Goal: Task Accomplishment & Management: Manage account settings

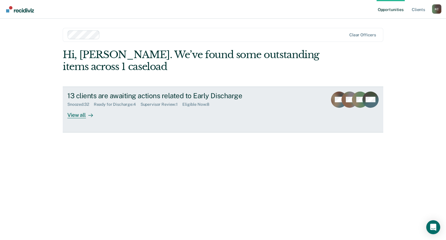
click at [75, 118] on link "13 clients are awaiting actions related to Early Discharge Snoozed : 32 Ready f…" at bounding box center [223, 109] width 320 height 46
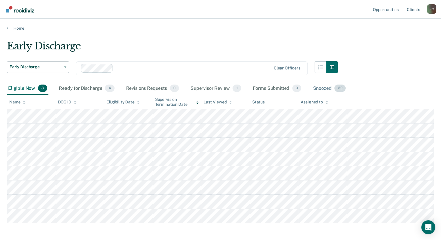
click at [320, 88] on div "Snoozed 32" at bounding box center [329, 88] width 35 height 13
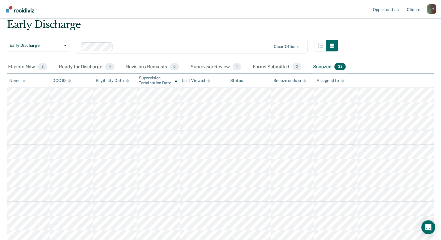
scroll to position [18, 0]
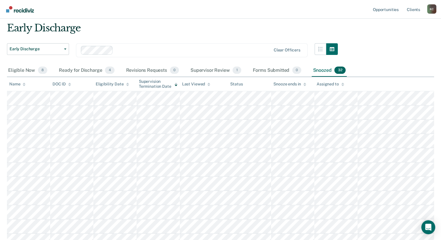
click at [250, 47] on div at bounding box center [194, 50] width 156 height 7
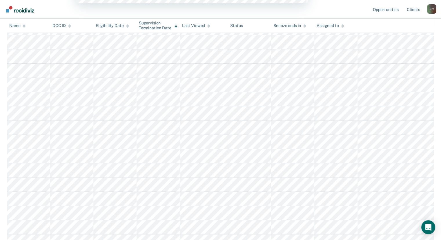
click at [384, 91] on tbody at bounding box center [221, 163] width 428 height 427
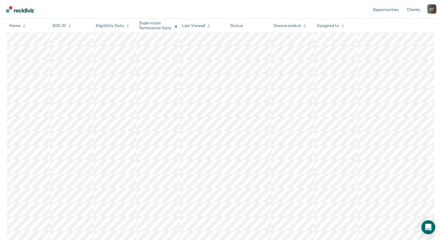
scroll to position [0, 0]
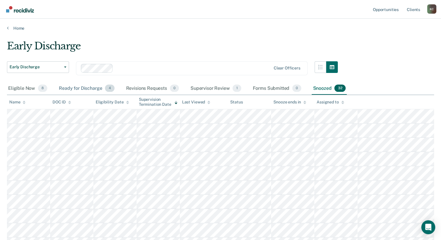
click at [71, 87] on div "Ready for Discharge 4" at bounding box center [87, 88] width 58 height 13
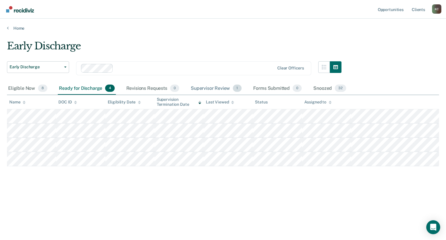
click at [223, 87] on div "Supervisor Review 1" at bounding box center [216, 88] width 53 height 13
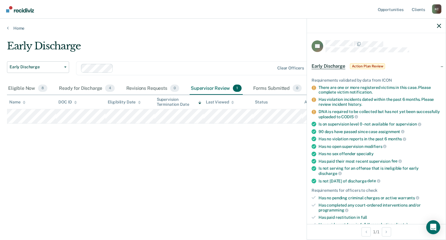
click at [252, 145] on div "Early Discharge Early Discharge Early Discharge Clear officers Eligible Now 8 R…" at bounding box center [223, 118] width 432 height 156
click at [438, 24] on icon "button" at bounding box center [439, 26] width 4 height 4
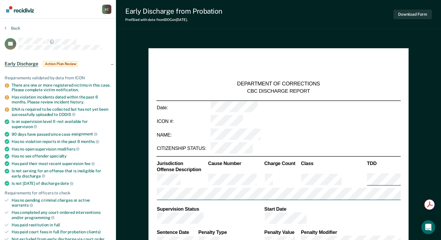
type textarea "x"
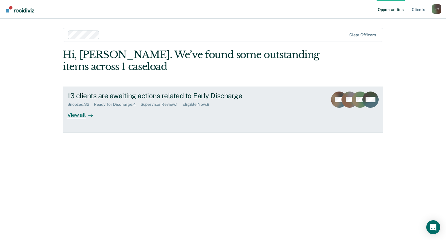
click at [70, 118] on div "View all" at bounding box center [83, 112] width 33 height 11
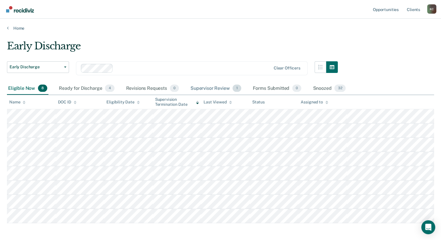
click at [213, 87] on div "Supervisor Review 1" at bounding box center [216, 88] width 53 height 13
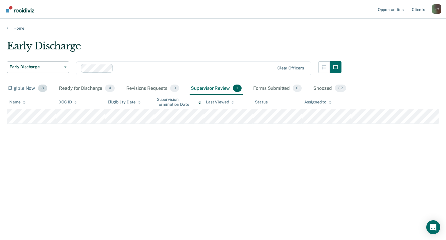
click at [26, 89] on div "Eligible Now 8" at bounding box center [28, 88] width 42 height 13
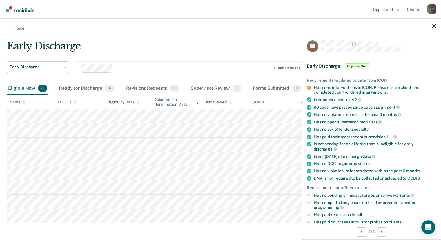
click at [319, 86] on div "Has open interventions in ICON. Please ensure client has completed court-ordere…" at bounding box center [375, 90] width 122 height 10
click at [311, 86] on icon at bounding box center [309, 87] width 4 height 4
click at [319, 87] on div "Has open interventions in ICON. Please ensure client has completed court-ordere…" at bounding box center [375, 90] width 122 height 10
click at [316, 85] on div "Has open interventions in ICON. Please ensure client has completed court-ordere…" at bounding box center [375, 90] width 122 height 10
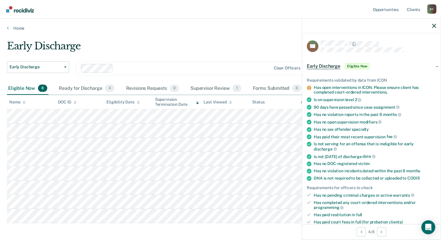
click at [437, 26] on div at bounding box center [371, 26] width 139 height 15
click at [430, 25] on div at bounding box center [371, 26] width 139 height 15
click at [434, 27] on icon "button" at bounding box center [434, 26] width 4 height 4
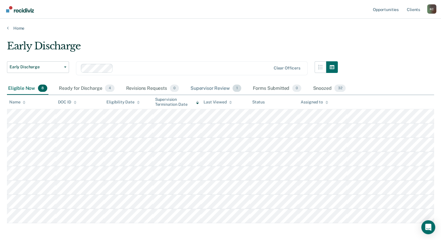
click at [206, 91] on div "Supervisor Review 1" at bounding box center [216, 88] width 53 height 13
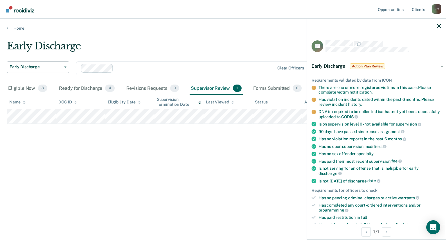
click at [377, 67] on span "Action Plan Review" at bounding box center [367, 66] width 35 height 6
